Goal: Transaction & Acquisition: Purchase product/service

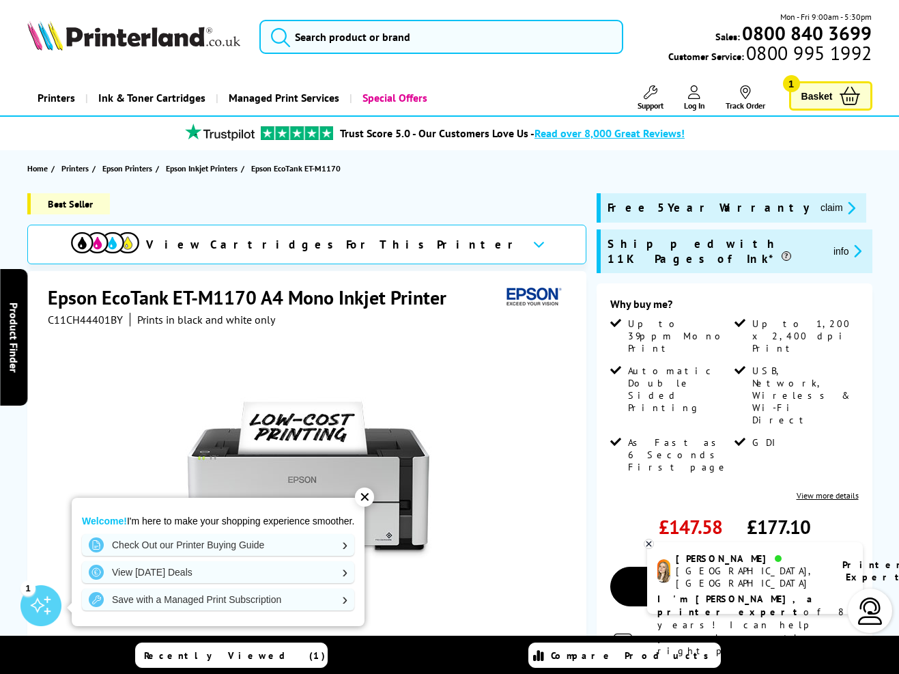
click at [374, 498] on div "✕" at bounding box center [364, 497] width 19 height 19
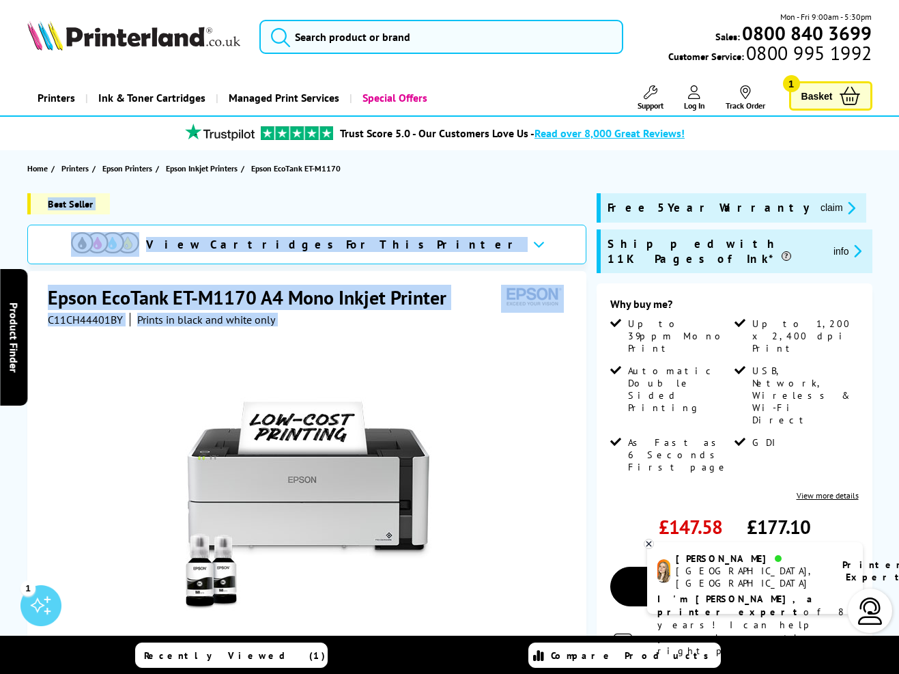
drag, startPoint x: 701, startPoint y: 199, endPoint x: 714, endPoint y: 163, distance: 37.8
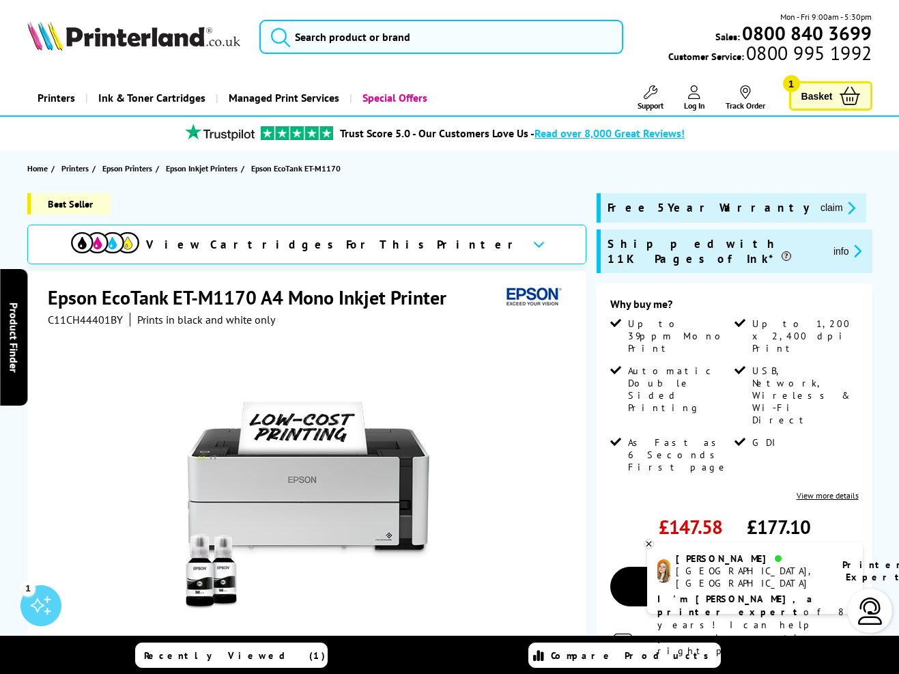
drag, startPoint x: 823, startPoint y: 165, endPoint x: 855, endPoint y: 225, distance: 68.1
click at [823, 165] on section "Home Printers Epson Printers Epson Inkjet Printers Epson EcoTank ET-M1170" at bounding box center [449, 168] width 899 height 36
click at [824, 98] on span "Basket" at bounding box center [817, 96] width 31 height 18
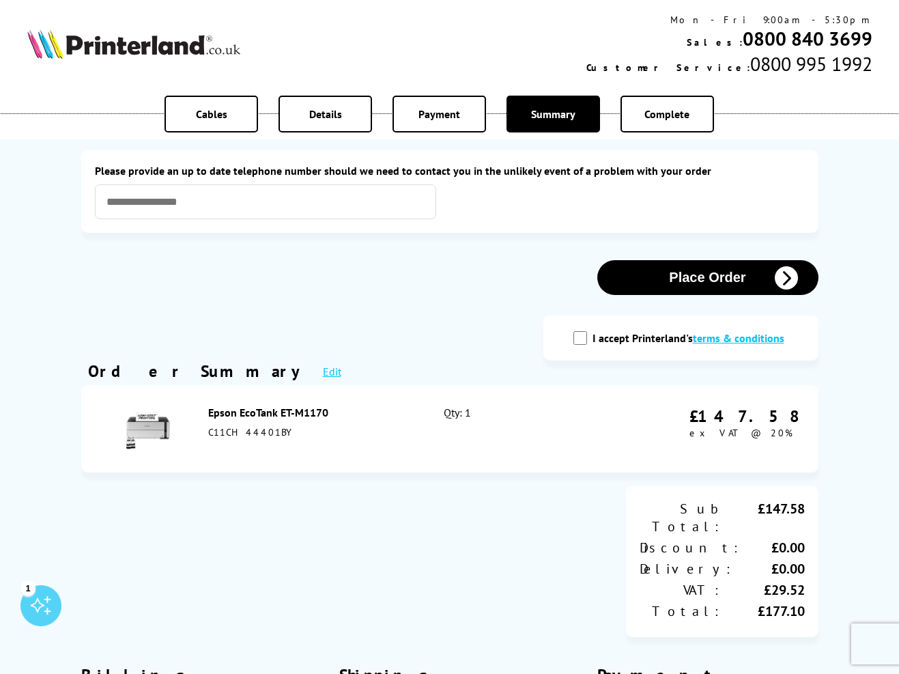
click at [584, 337] on input "I accept Printerland's terms & conditions" at bounding box center [581, 338] width 14 height 14
checkbox input "true"
click at [338, 207] on input "text" at bounding box center [265, 201] width 341 height 35
type input "**********"
click at [658, 279] on button "Place Order" at bounding box center [707, 277] width 221 height 35
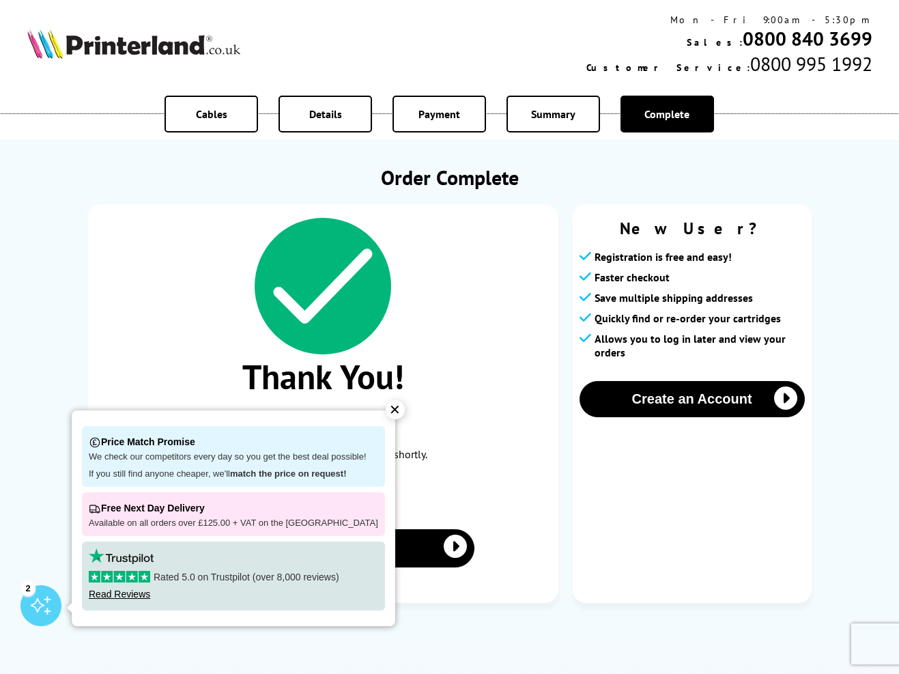
drag, startPoint x: 387, startPoint y: 410, endPoint x: 493, endPoint y: 419, distance: 106.2
click at [388, 409] on div "✕" at bounding box center [395, 409] width 19 height 19
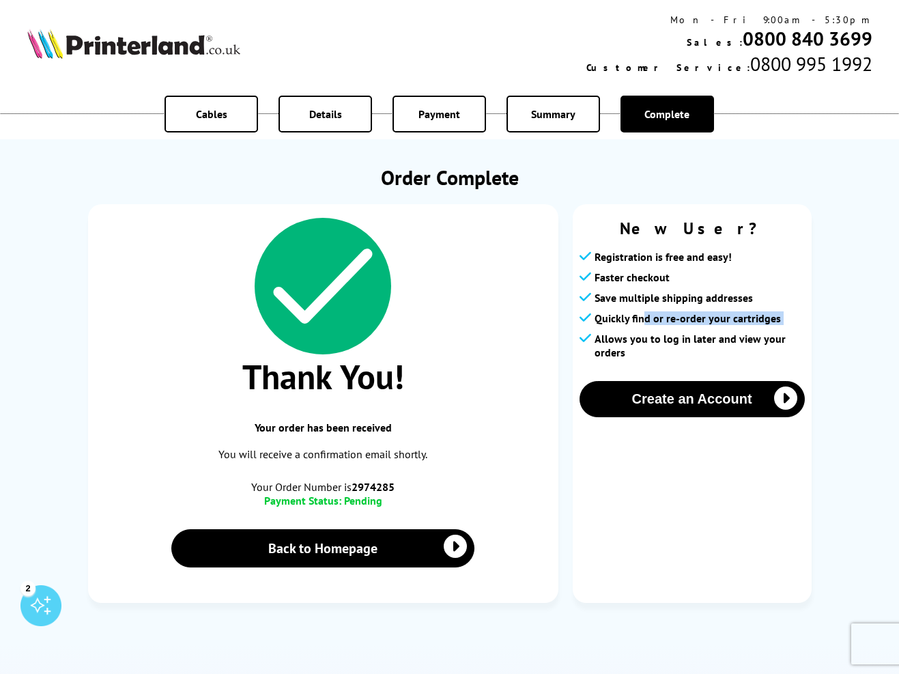
drag, startPoint x: 646, startPoint y: 328, endPoint x: 754, endPoint y: 334, distance: 108.1
click at [754, 334] on ul "Registration is free and easy! Faster checkout Save multiple shipping addresses…" at bounding box center [692, 304] width 225 height 109
drag, startPoint x: 764, startPoint y: 345, endPoint x: 714, endPoint y: 345, distance: 50.5
click at [759, 344] on span "Allows you to log in later and view your orders" at bounding box center [700, 345] width 210 height 27
drag, startPoint x: 683, startPoint y: 354, endPoint x: 572, endPoint y: 328, distance: 113.6
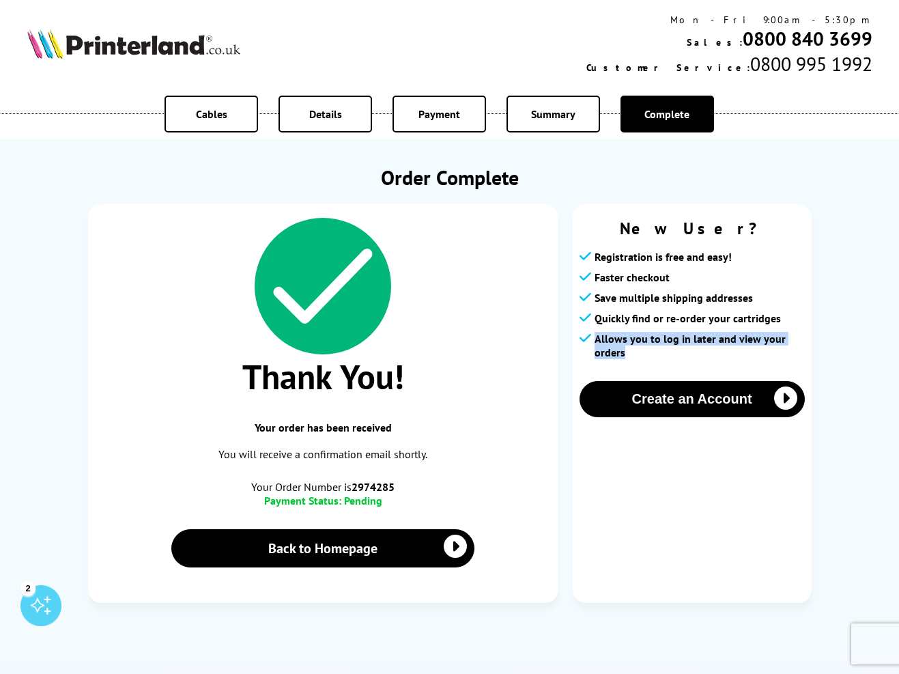
click at [573, 328] on div "New User? Registration is free and easy! Faster checkout Save multiple shipping…" at bounding box center [692, 403] width 239 height 399
click at [686, 348] on span "Allows you to log in later and view your orders" at bounding box center [700, 345] width 210 height 27
